Goal: Information Seeking & Learning: Check status

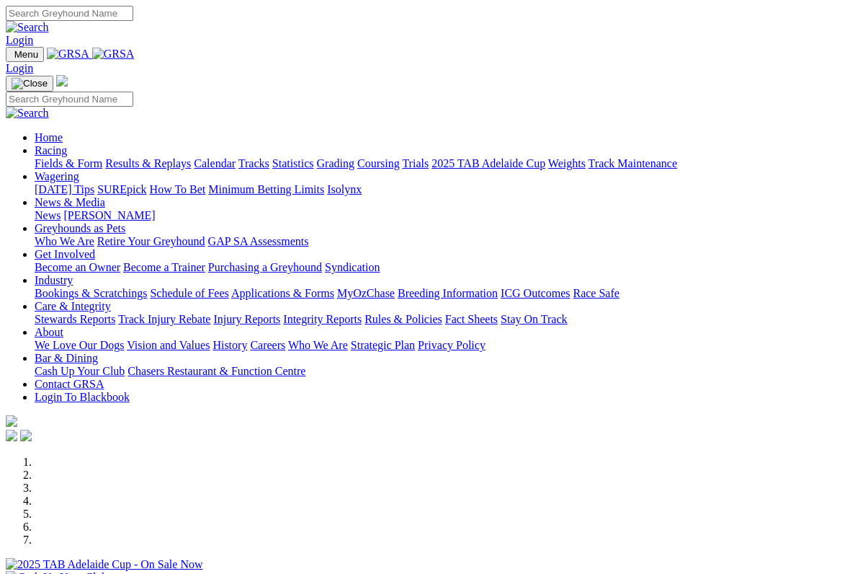
click at [67, 144] on link "Racing" at bounding box center [51, 150] width 32 height 12
click at [79, 170] on link "Wagering" at bounding box center [57, 176] width 45 height 12
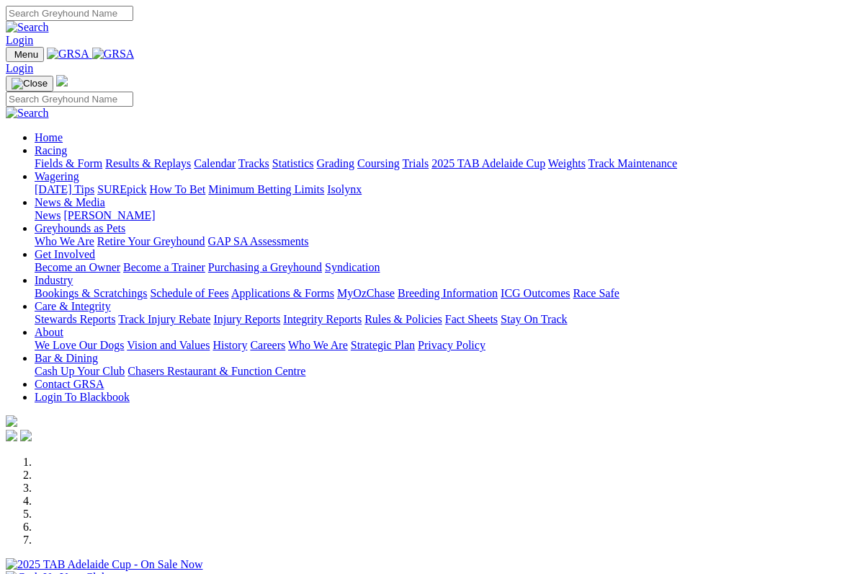
click at [67, 144] on link "Racing" at bounding box center [51, 150] width 32 height 12
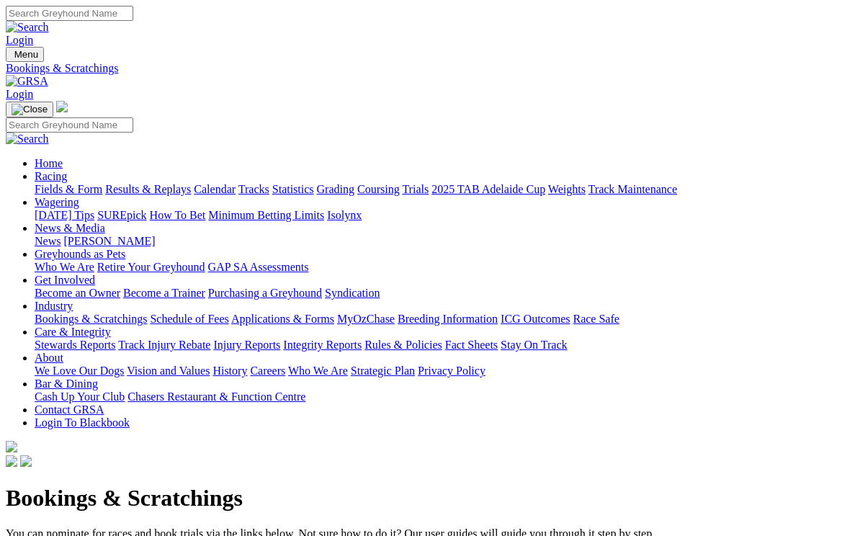
click at [67, 170] on link "Racing" at bounding box center [51, 176] width 32 height 12
click at [166, 183] on link "Results & Replays" at bounding box center [148, 189] width 86 height 12
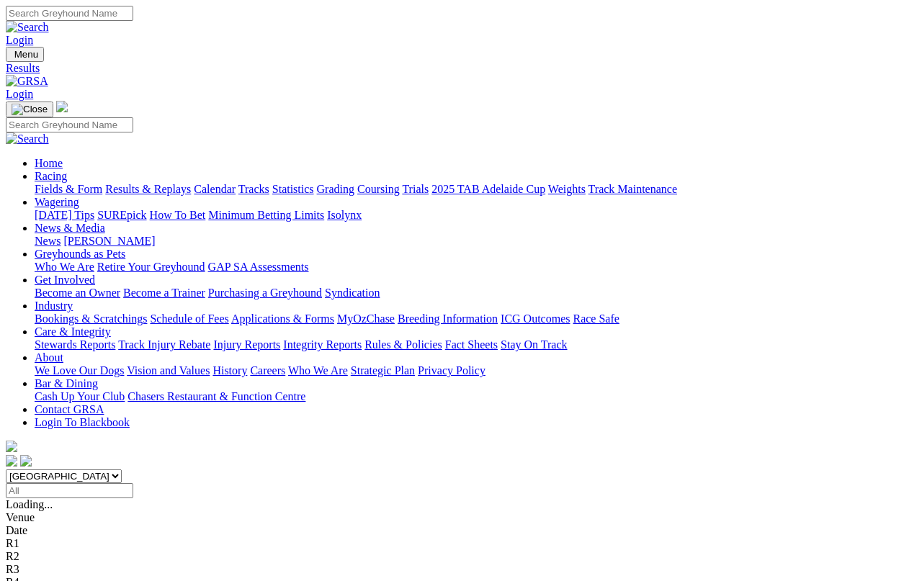
scroll to position [5, 0]
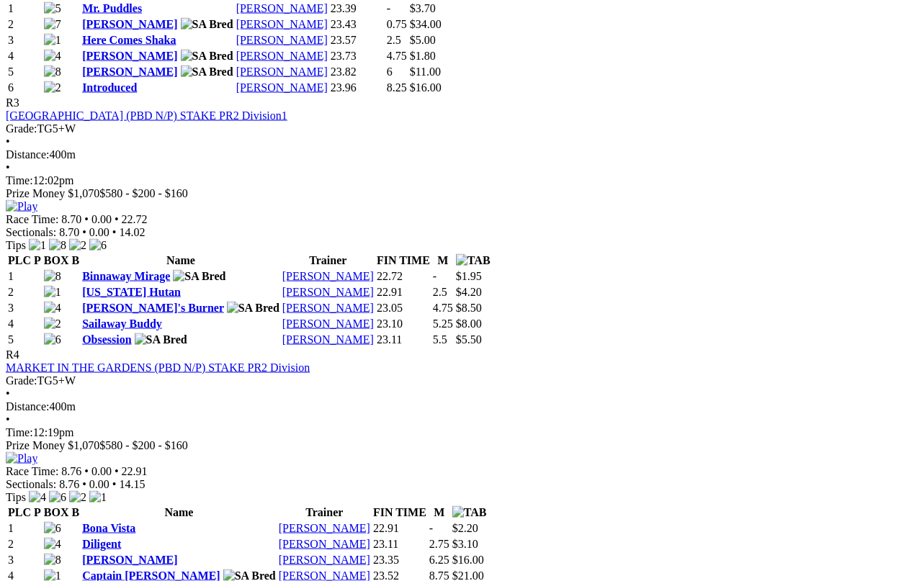
scroll to position [1124, 0]
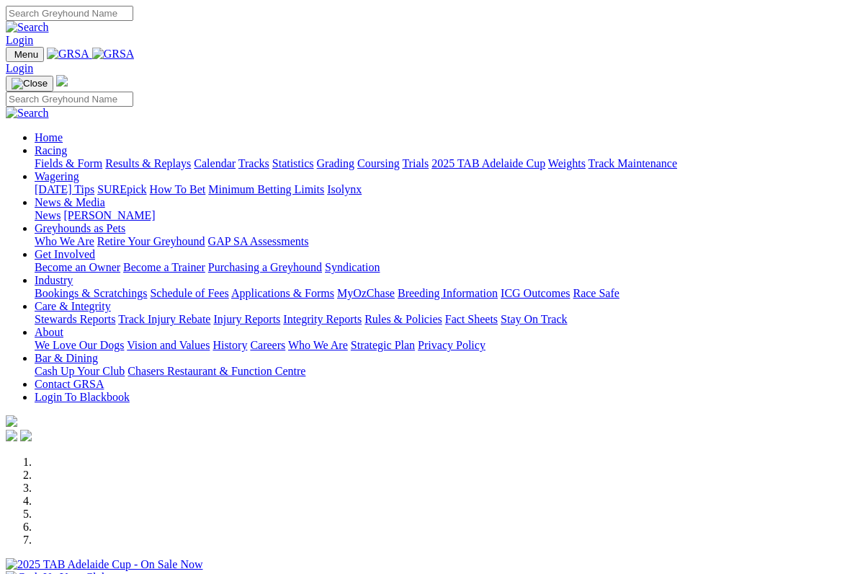
click at [67, 144] on link "Racing" at bounding box center [51, 150] width 32 height 12
click at [177, 157] on link "Results & Replays" at bounding box center [148, 163] width 86 height 12
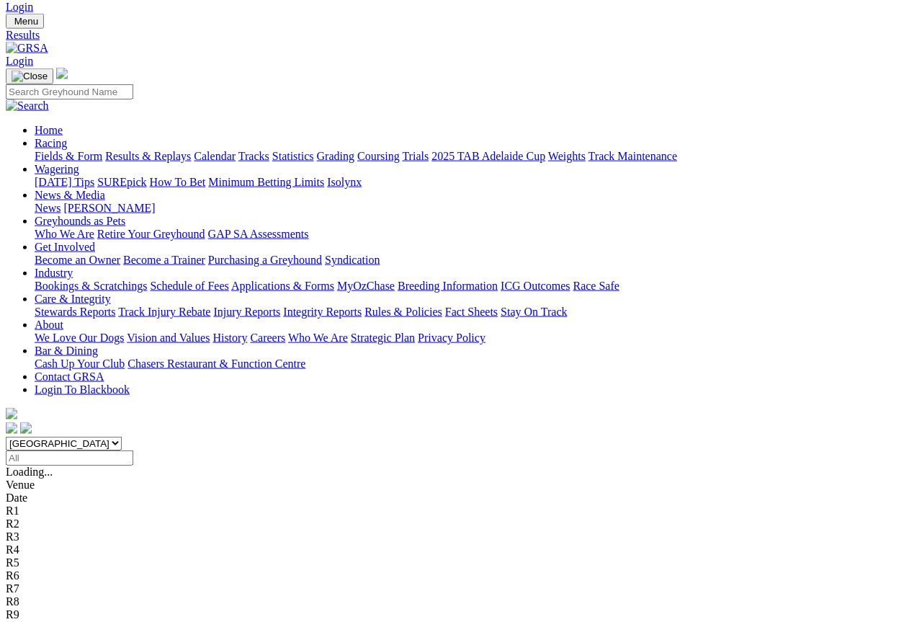
scroll to position [35, 0]
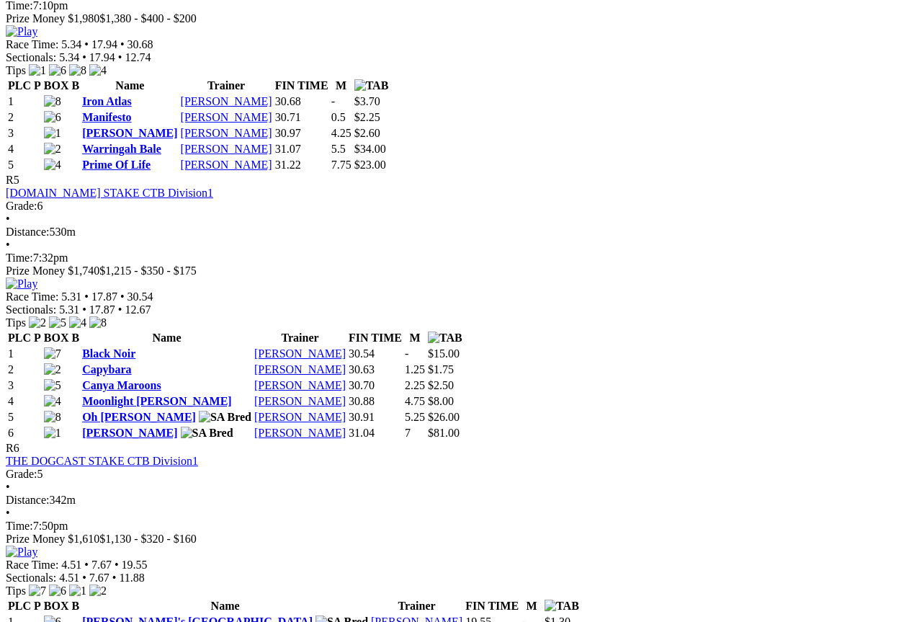
scroll to position [1576, 0]
